Goal: Task Accomplishment & Management: Manage account settings

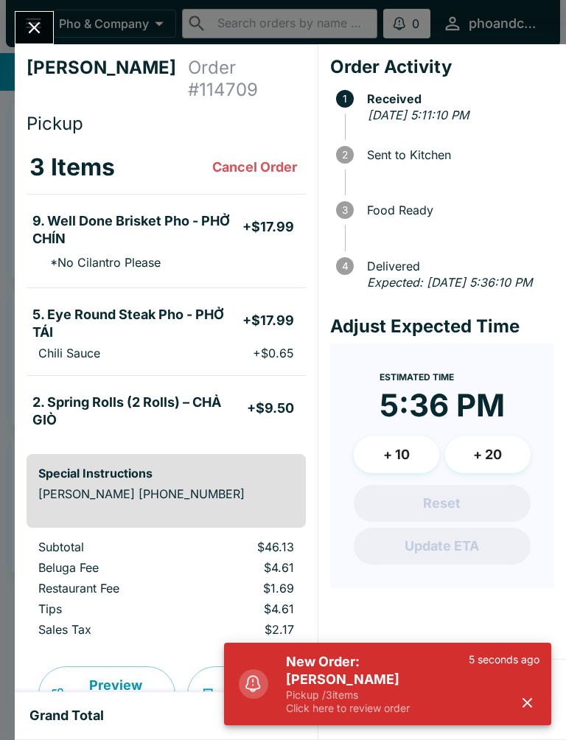
click at [515, 709] on div "5 seconds ago" at bounding box center [504, 684] width 71 height 62
click at [519, 701] on icon "button" at bounding box center [527, 703] width 17 height 17
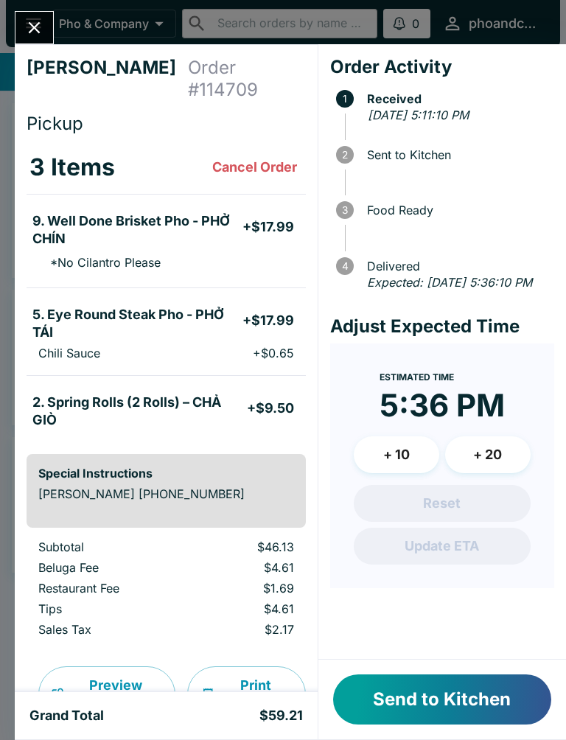
click at [447, 692] on button "Send to Kitchen" at bounding box center [442, 700] width 218 height 50
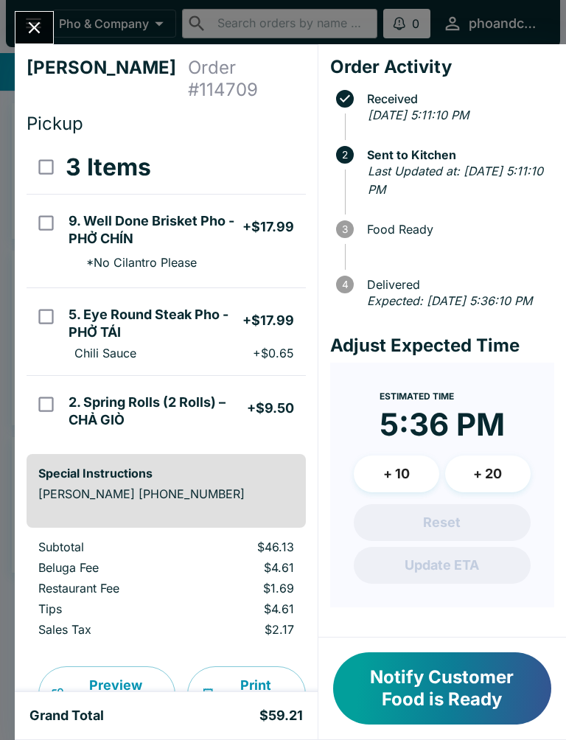
click at [34, 28] on icon "Close" at bounding box center [35, 28] width 12 height 12
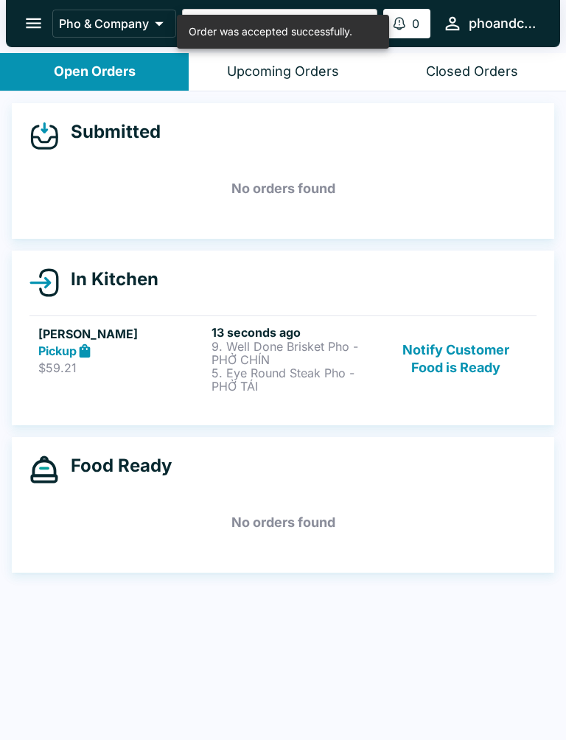
click at [223, 363] on p "9. Well Done Brisket Pho - PHỞ CHÍN" at bounding box center [295, 353] width 167 height 27
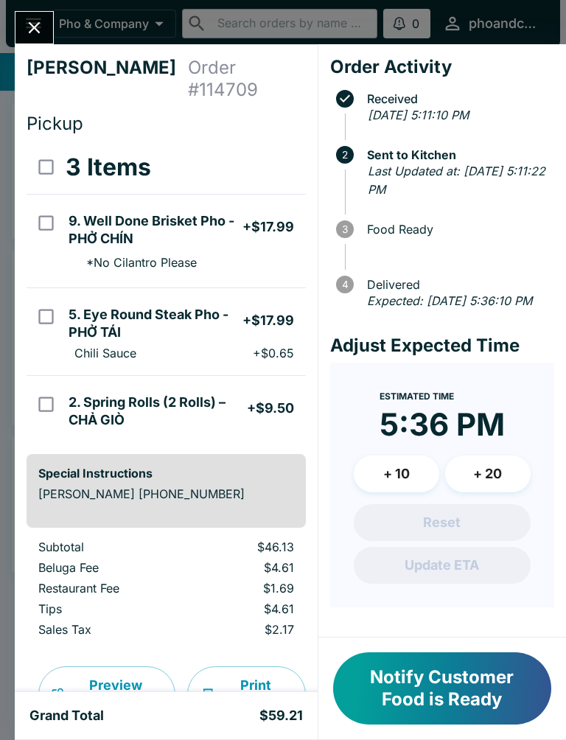
click at [29, 13] on button "Close" at bounding box center [34, 28] width 38 height 32
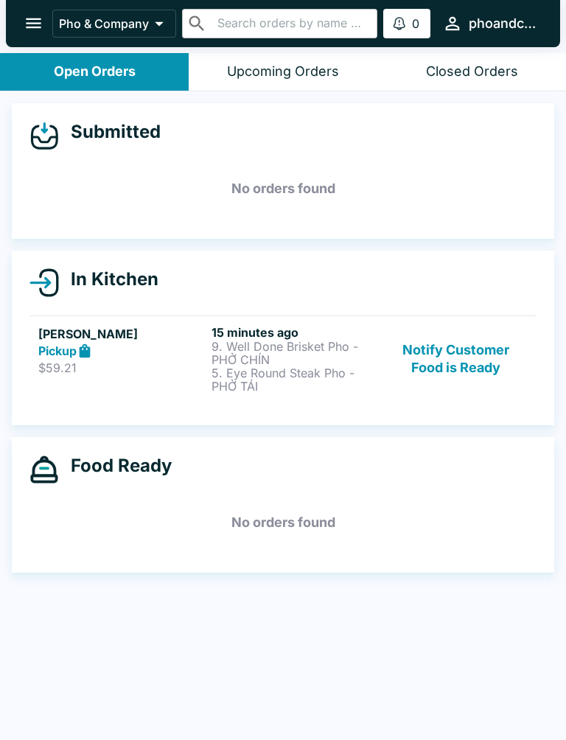
click at [249, 358] on p "9. Well Done Brisket Pho - PHỞ CHÍN" at bounding box center [295, 353] width 167 height 27
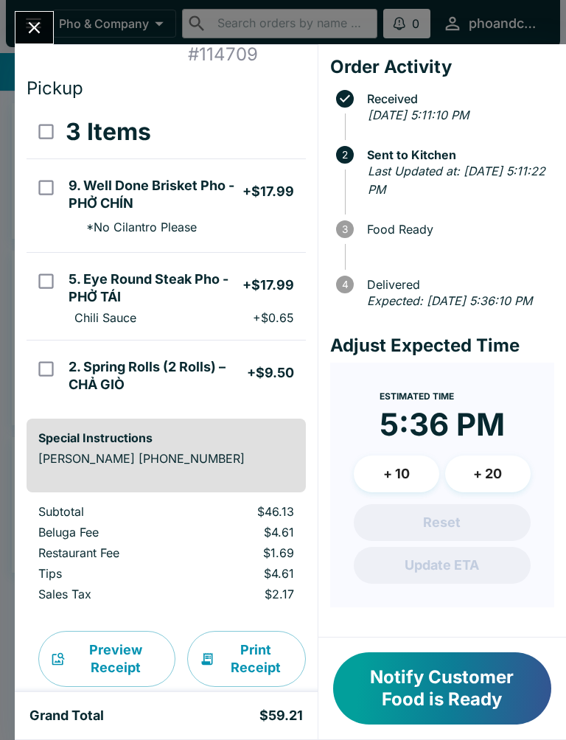
scroll to position [36, 0]
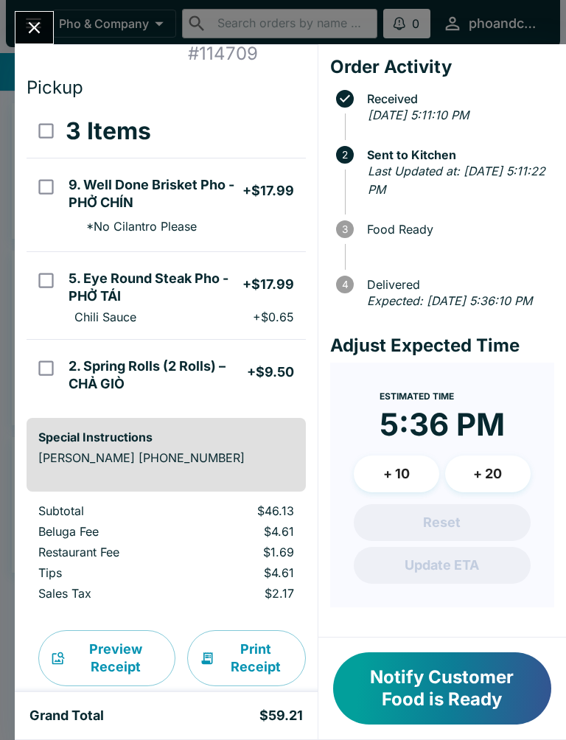
click at [51, 32] on button "Close" at bounding box center [34, 28] width 38 height 32
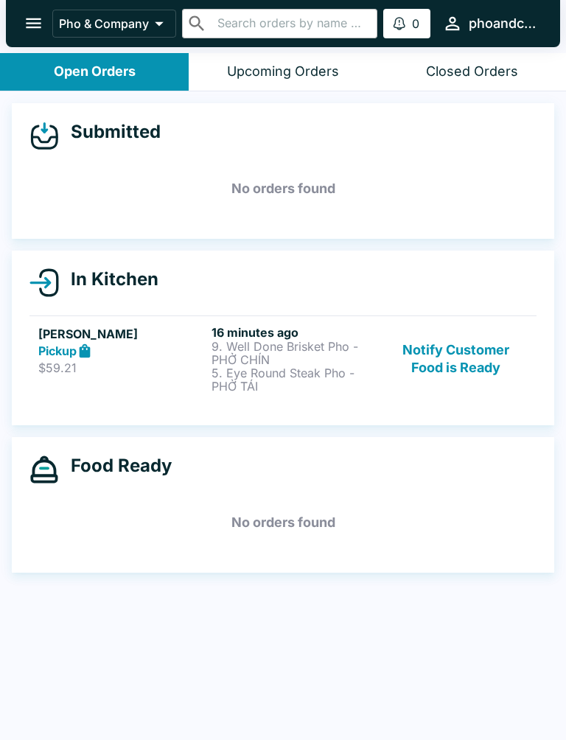
click at [473, 356] on button "Notify Customer Food is Ready" at bounding box center [456, 359] width 143 height 68
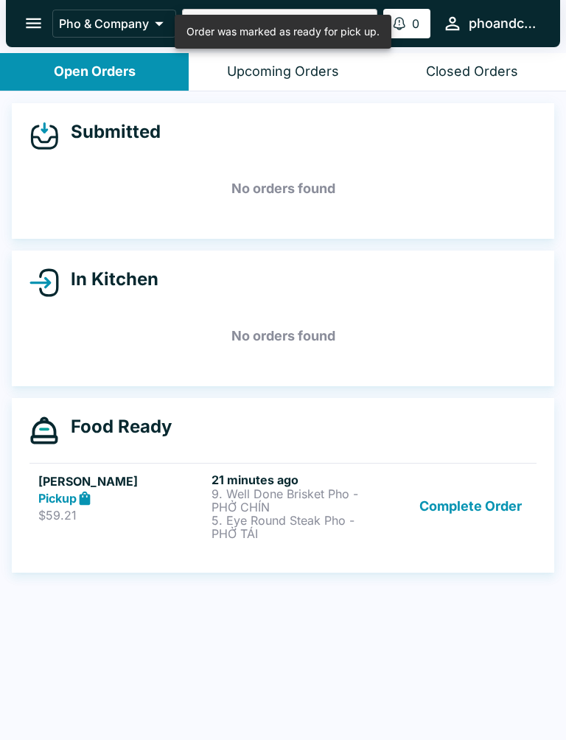
click at [465, 501] on button "Complete Order" at bounding box center [471, 507] width 114 height 68
